Goal: Learn about a topic

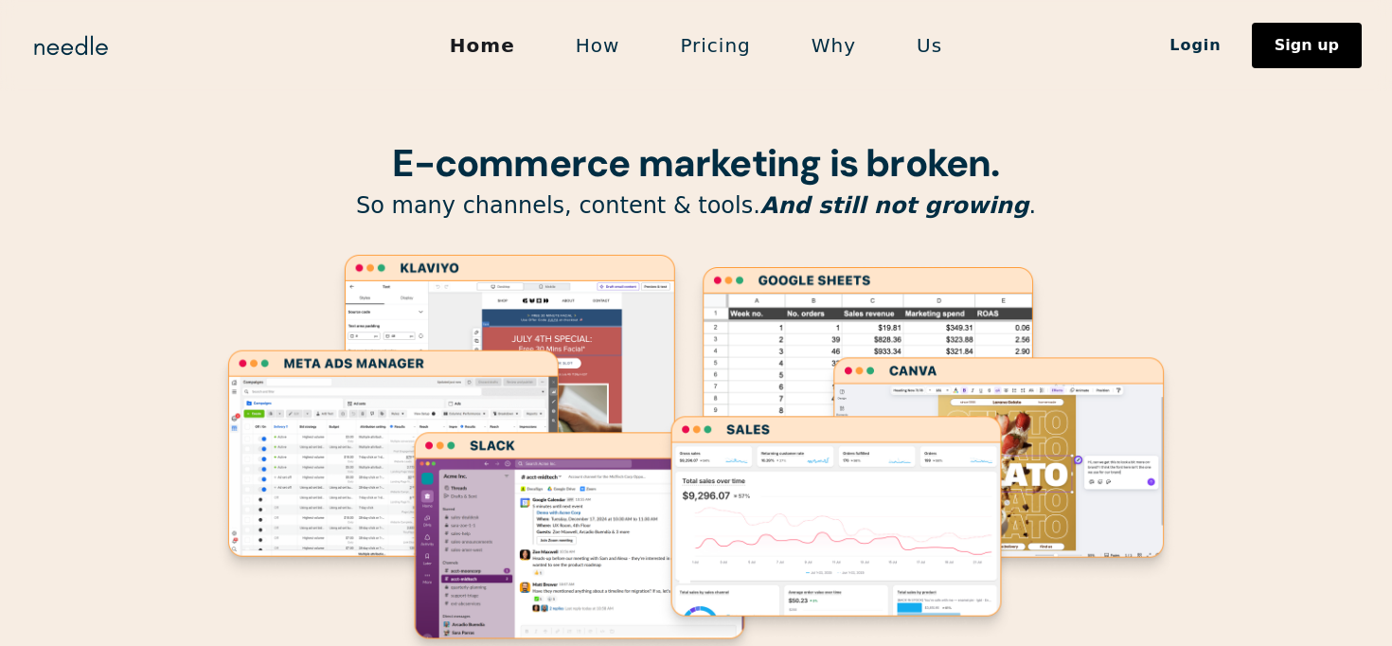
click at [600, 40] on link "How" at bounding box center [597, 46] width 105 height 40
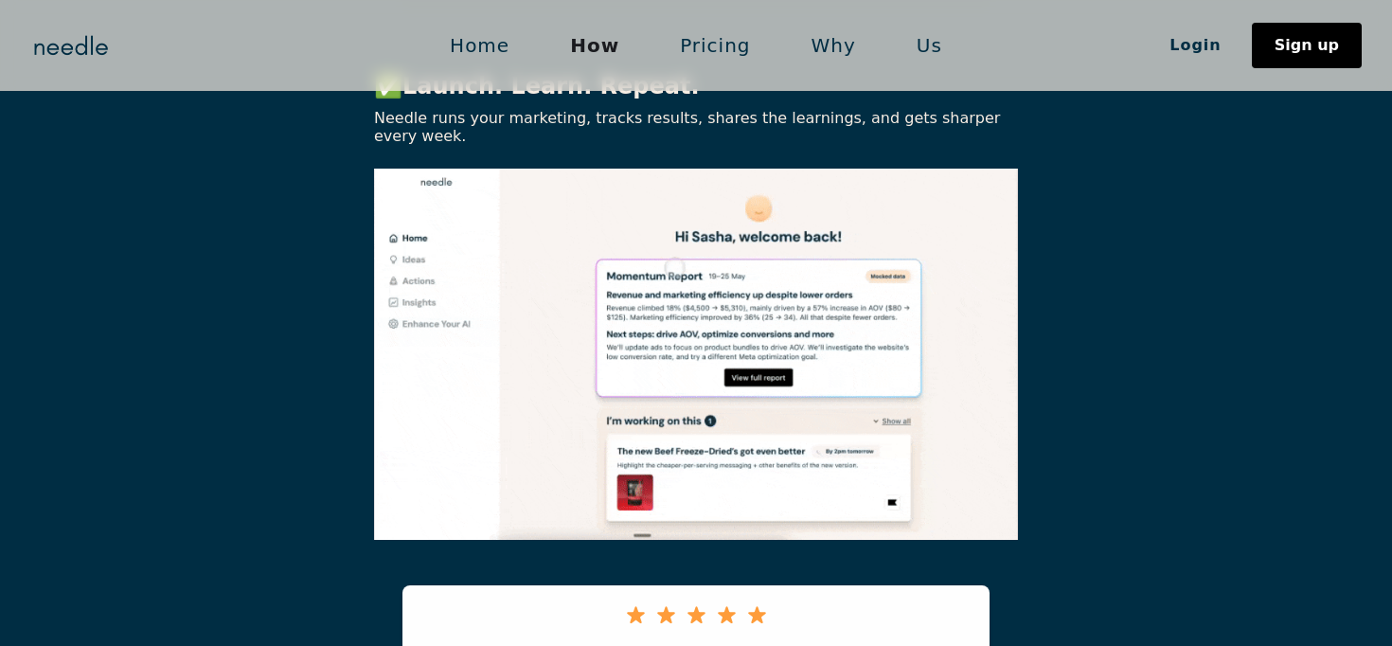
scroll to position [4384, 0]
